Goal: Task Accomplishment & Management: Manage account settings

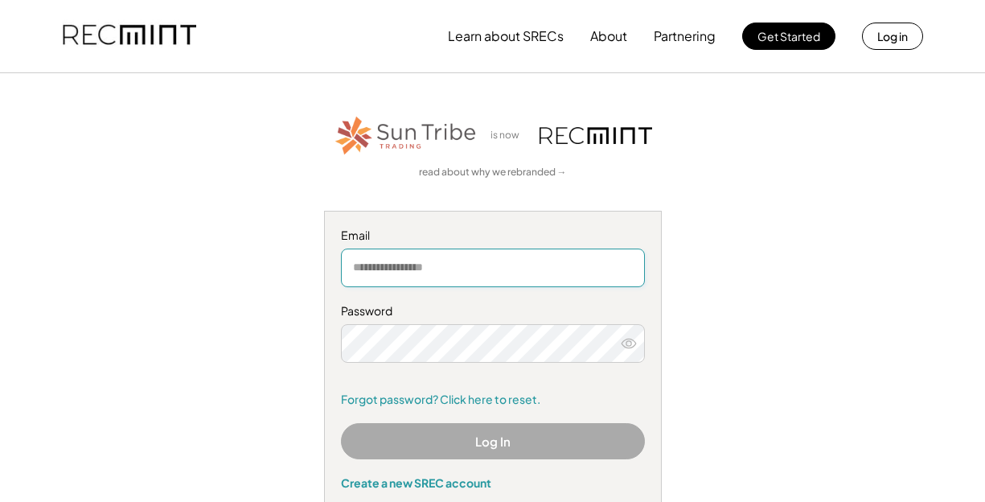
click at [416, 269] on input "email" at bounding box center [493, 267] width 304 height 39
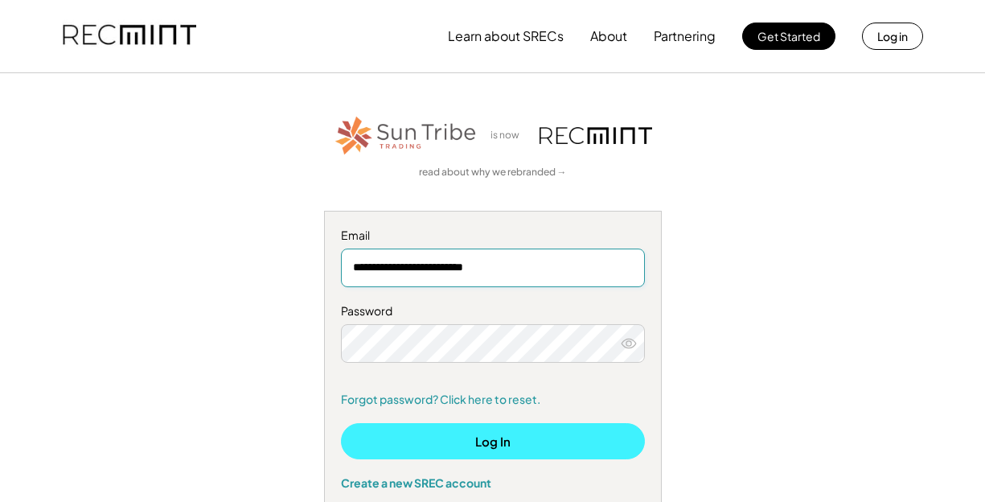
type input "**********"
click at [403, 430] on button "Log In" at bounding box center [493, 441] width 304 height 36
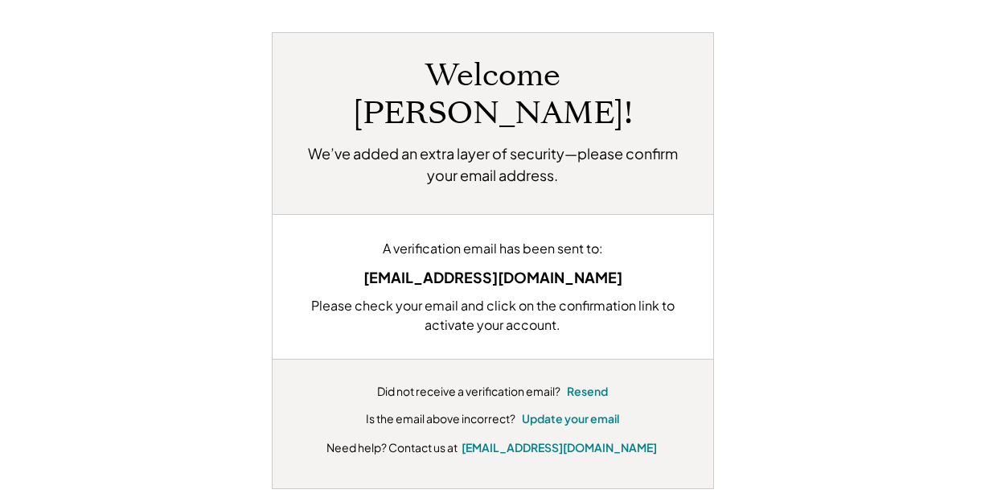
scroll to position [106, 0]
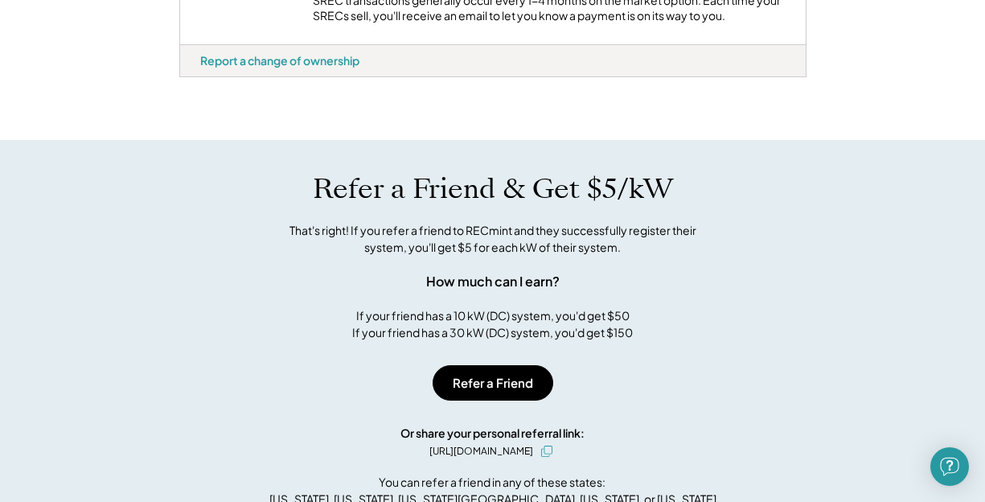
scroll to position [715, 0]
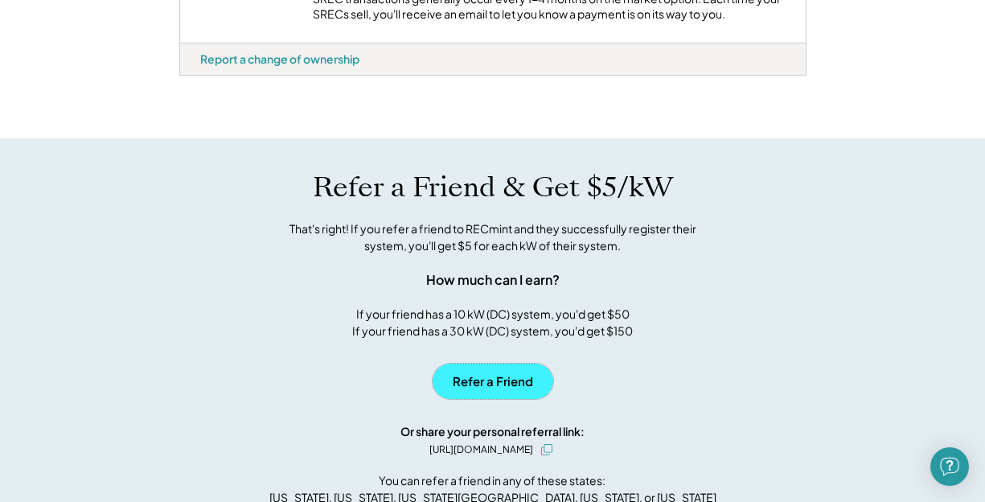
click at [481, 395] on button "Refer a Friend" at bounding box center [492, 380] width 121 height 35
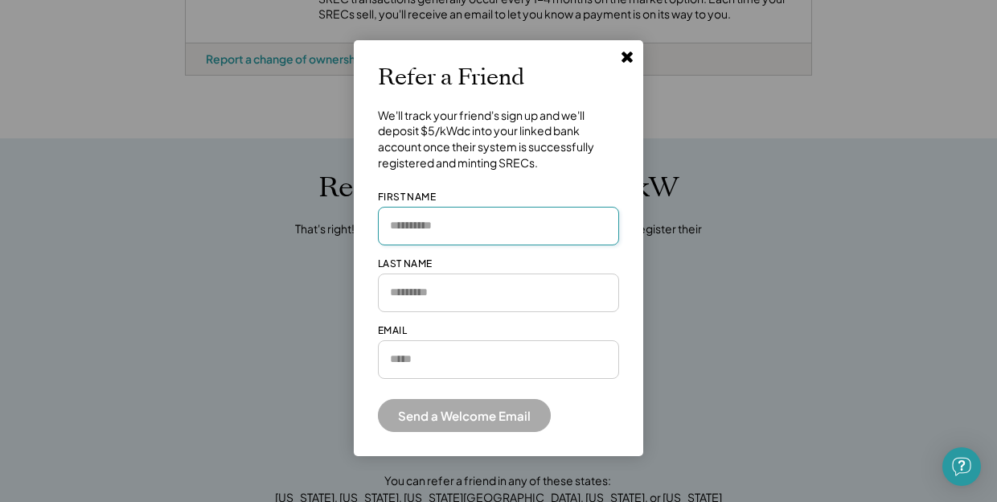
click at [422, 227] on input "input" at bounding box center [498, 226] width 241 height 39
click at [629, 58] on use at bounding box center [626, 56] width 11 height 11
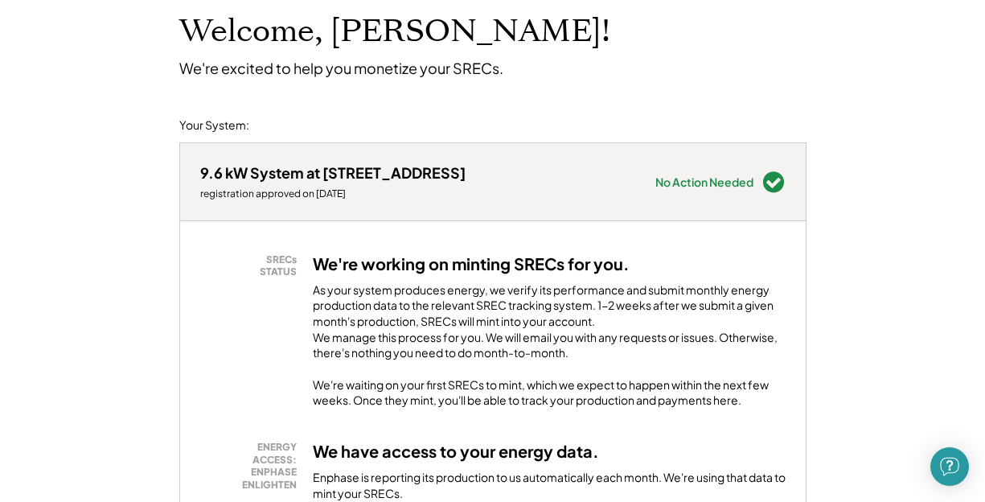
scroll to position [96, 0]
